Goal: Navigation & Orientation: Find specific page/section

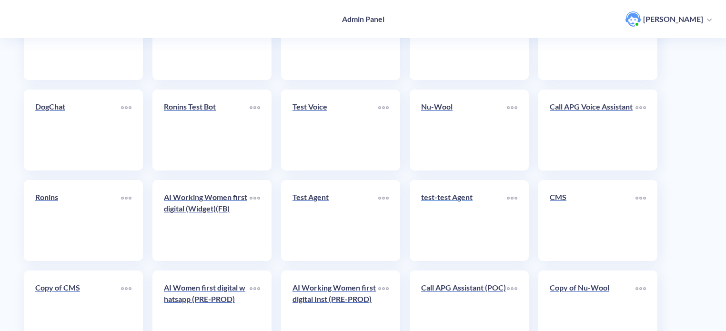
scroll to position [286, 0]
click at [591, 214] on link "CMS" at bounding box center [593, 220] width 86 height 58
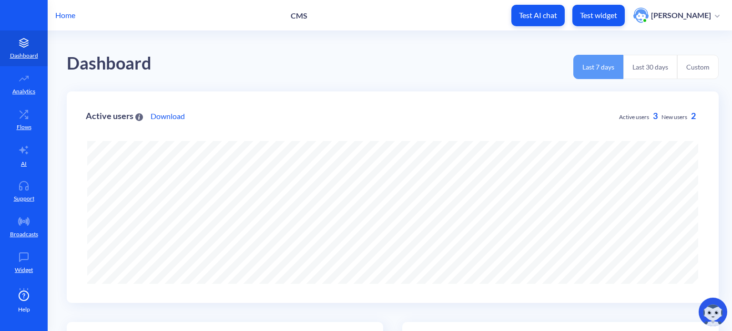
scroll to position [331, 732]
click at [22, 190] on icon at bounding box center [23, 186] width 19 height 10
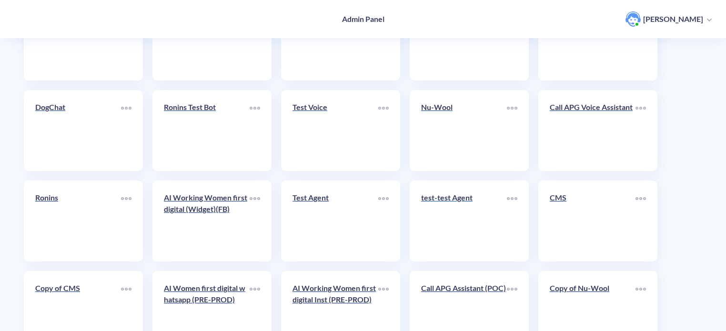
scroll to position [286, 0]
click at [450, 126] on link "Nu-Wool" at bounding box center [464, 130] width 86 height 58
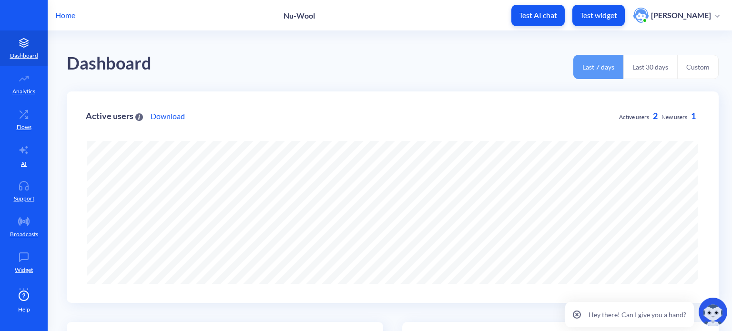
scroll to position [331, 732]
